Goal: Communication & Community: Answer question/provide support

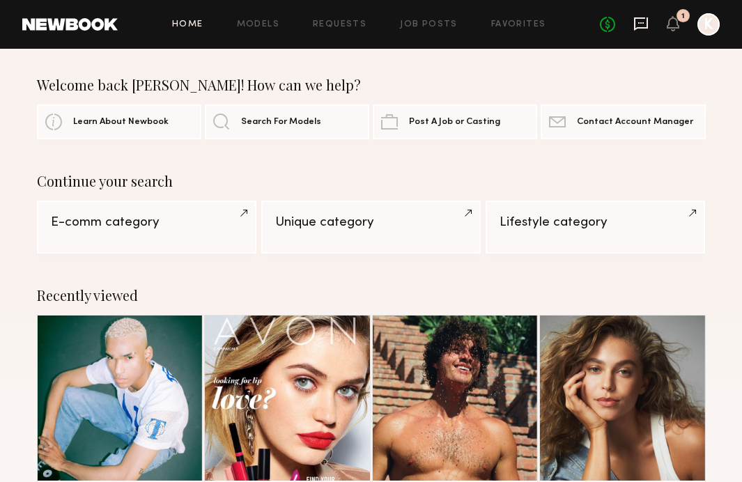
click at [642, 17] on icon at bounding box center [641, 23] width 14 height 13
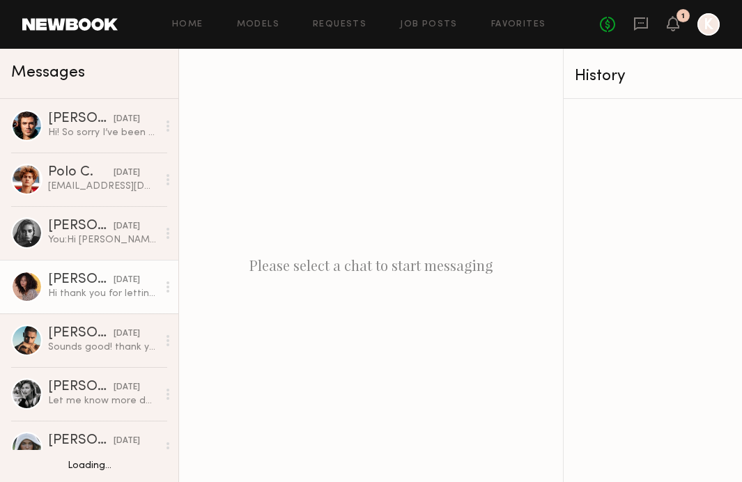
scroll to position [20, 0]
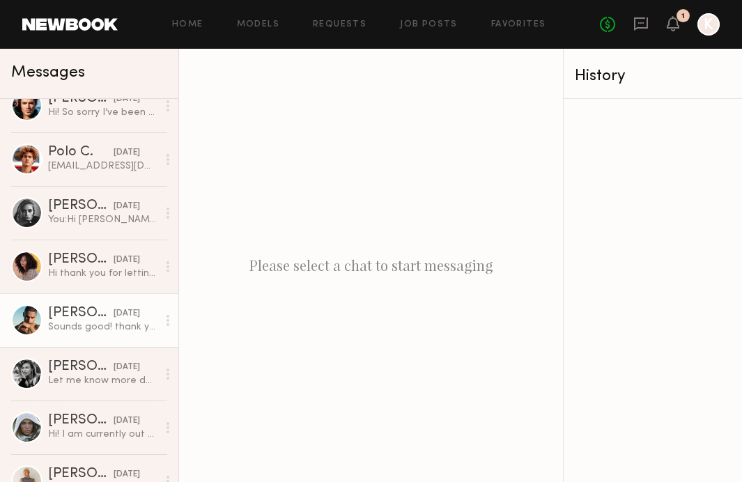
click at [82, 322] on div "Sounds good! thank you" at bounding box center [102, 327] width 109 height 13
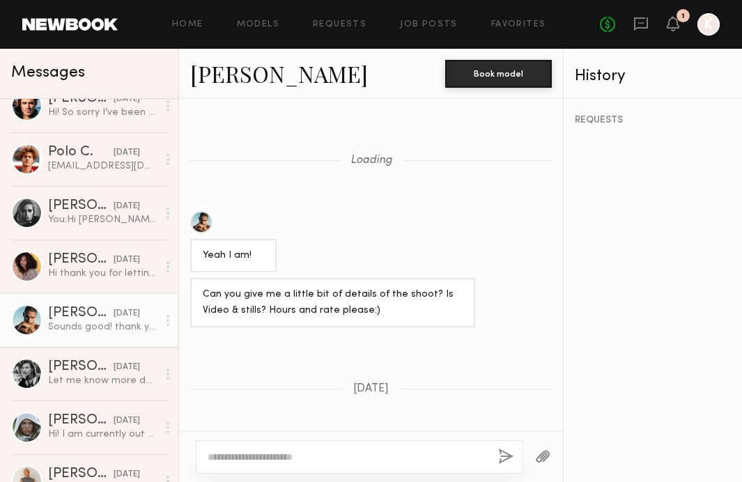
scroll to position [762, 0]
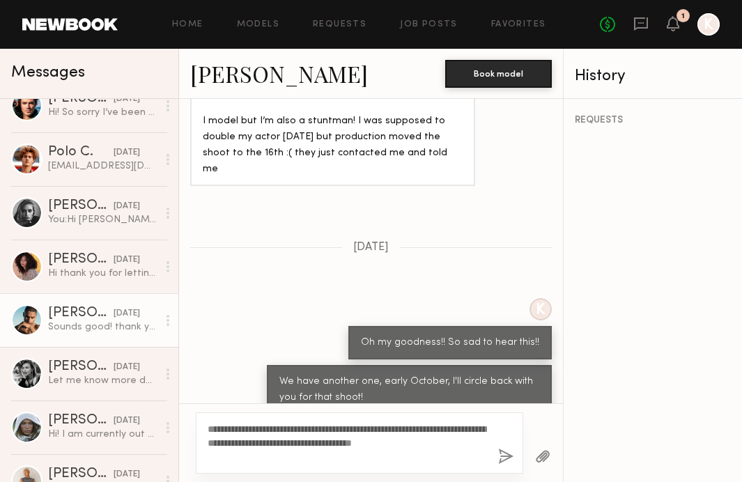
type textarea "**********"
click at [504, 463] on button "button" at bounding box center [505, 457] width 15 height 17
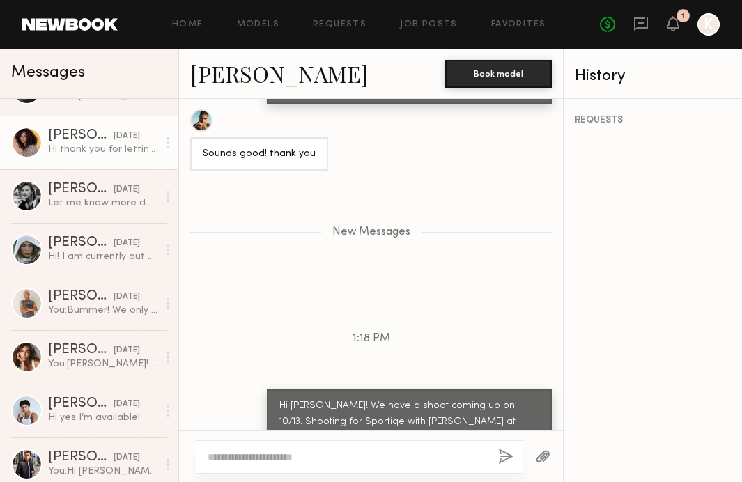
scroll to position [207, 0]
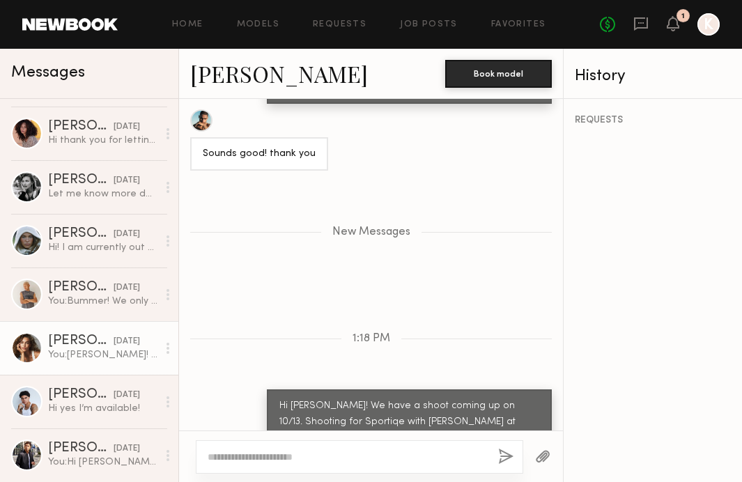
click at [98, 351] on div "You: [PERSON_NAME]! :) I have a shoot coming up for Sportiqe with photographer …" at bounding box center [102, 354] width 109 height 13
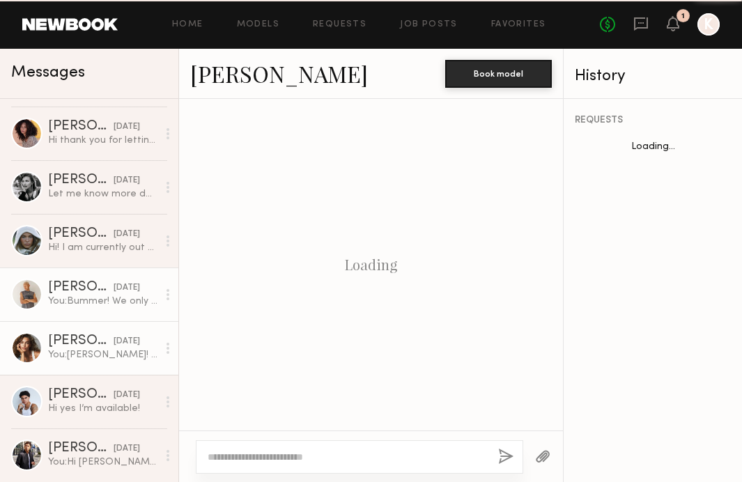
scroll to position [431, 0]
